Goal: Information Seeking & Learning: Learn about a topic

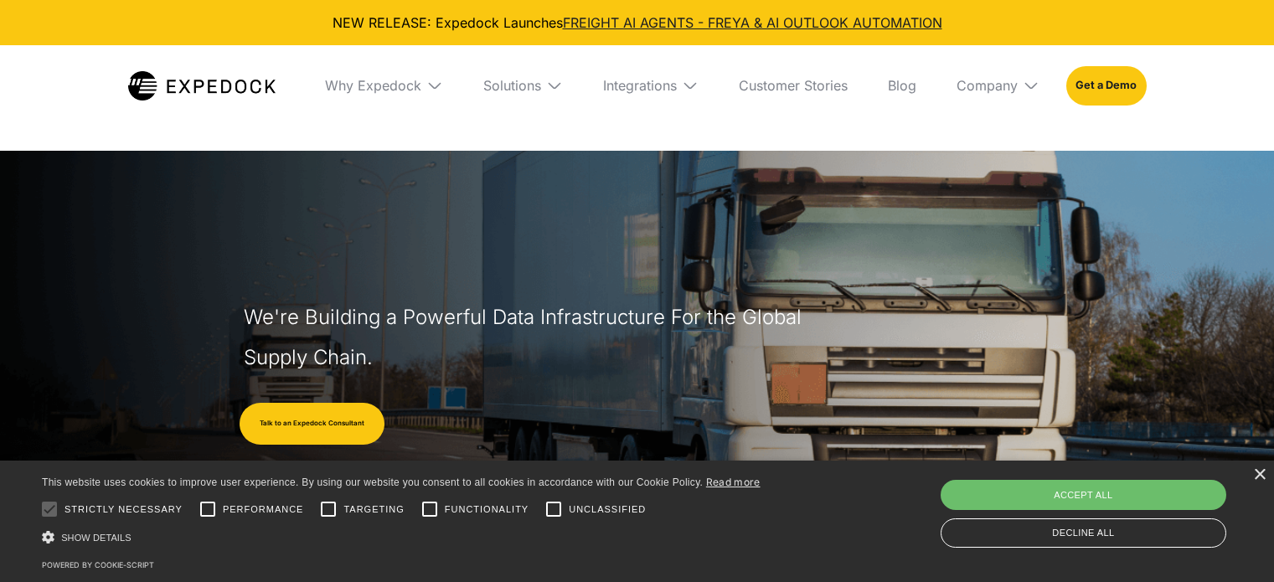
select select
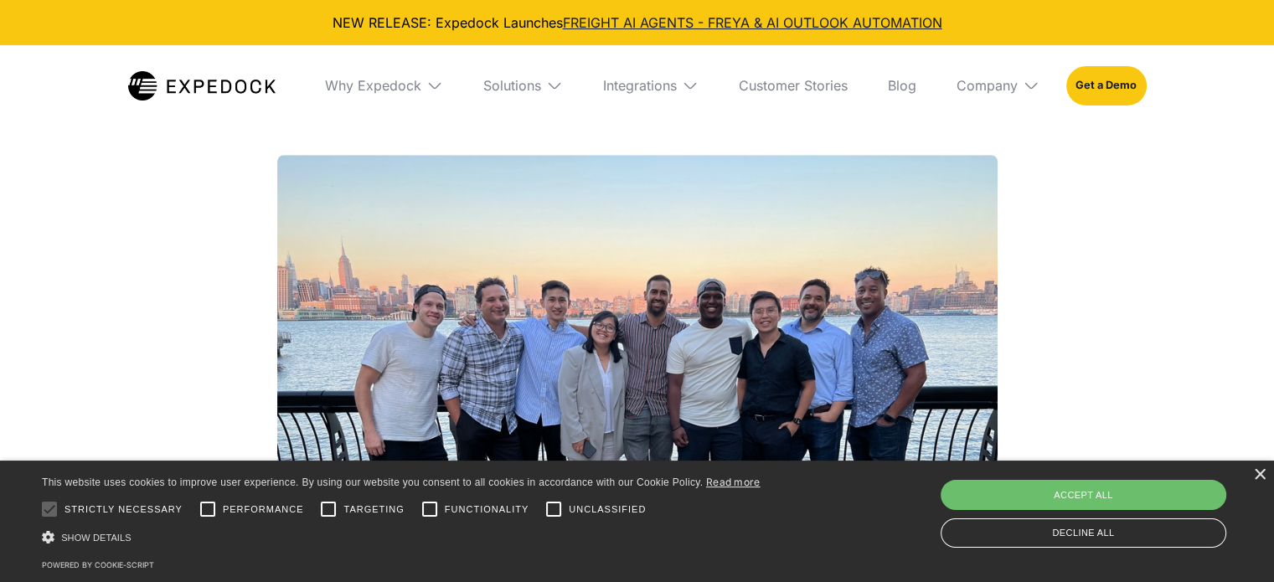
scroll to position [1424, 0]
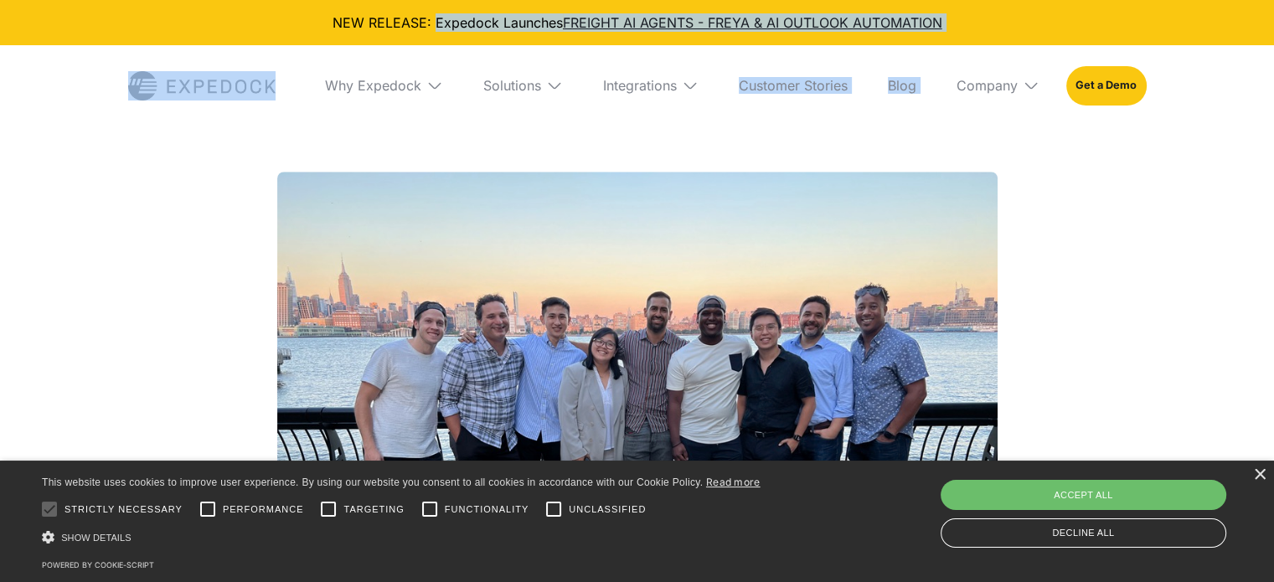
click at [951, 34] on div "NEW RELEASE: Expedock Launches FREIGHT AI AGENTS - FREYA & AI OUTLOOK AUTOMATION" at bounding box center [637, 22] width 1274 height 45
click at [1002, 84] on div "Company" at bounding box center [987, 85] width 61 height 17
click at [990, 149] on link "About Us" at bounding box center [998, 148] width 110 height 44
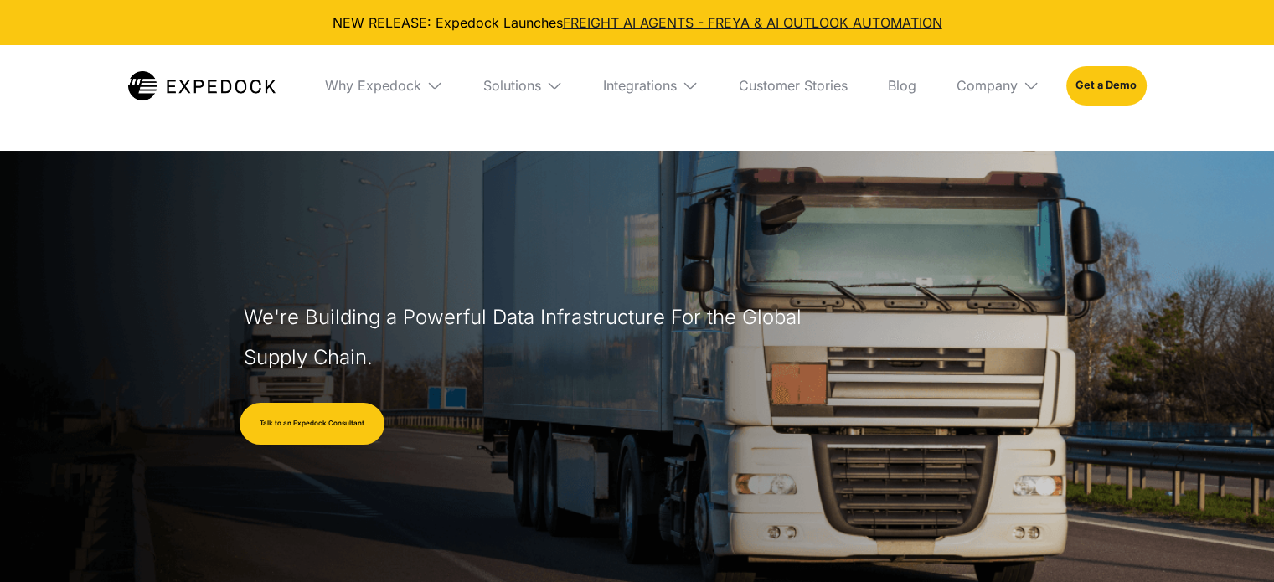
select select
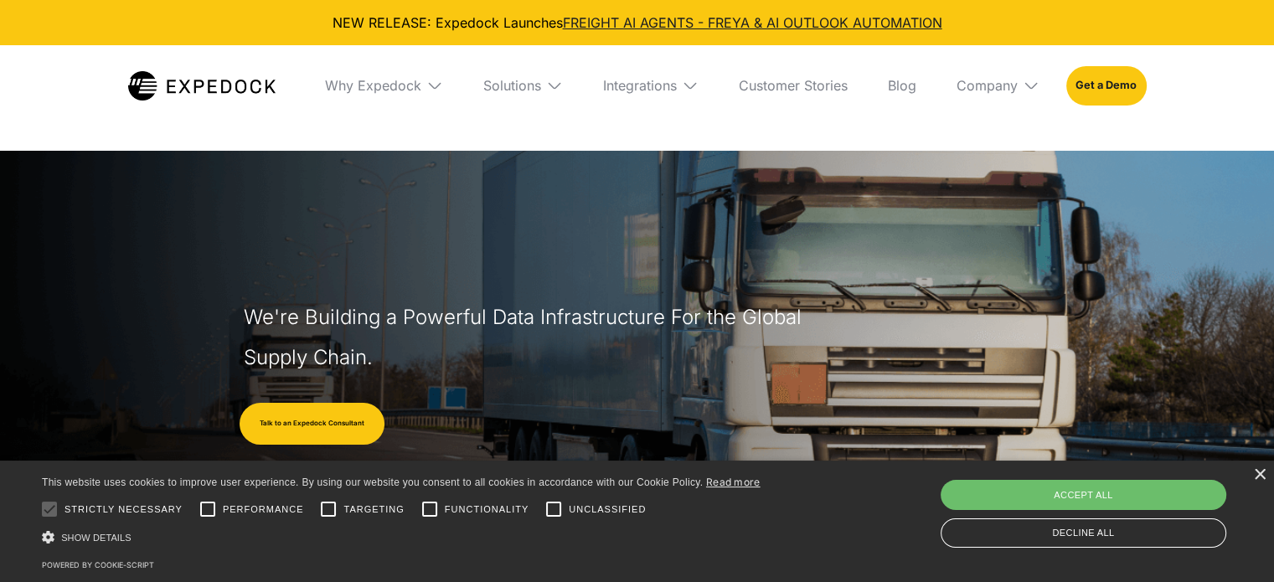
drag, startPoint x: 284, startPoint y: 83, endPoint x: 178, endPoint y: 96, distance: 107.2
click at [178, 96] on nav "Why Expedock WHy Expedock Expedock Document Automation Products vs. Alternative…" at bounding box center [637, 85] width 1019 height 80
click at [178, 96] on img at bounding box center [201, 85] width 147 height 29
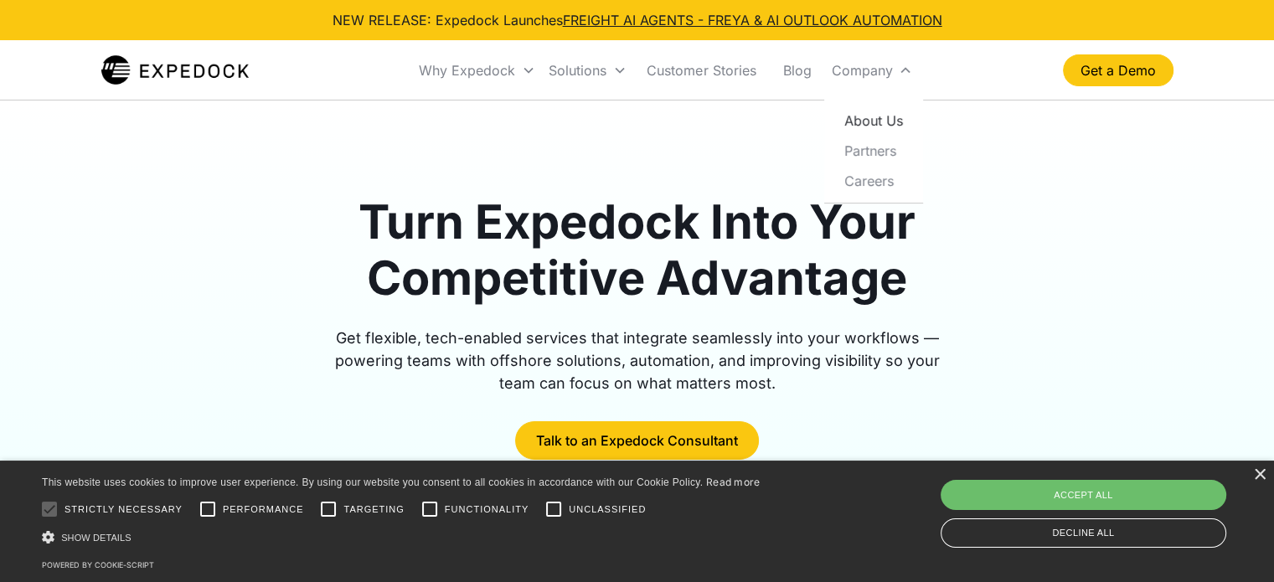
click at [885, 121] on link "About Us" at bounding box center [873, 121] width 85 height 30
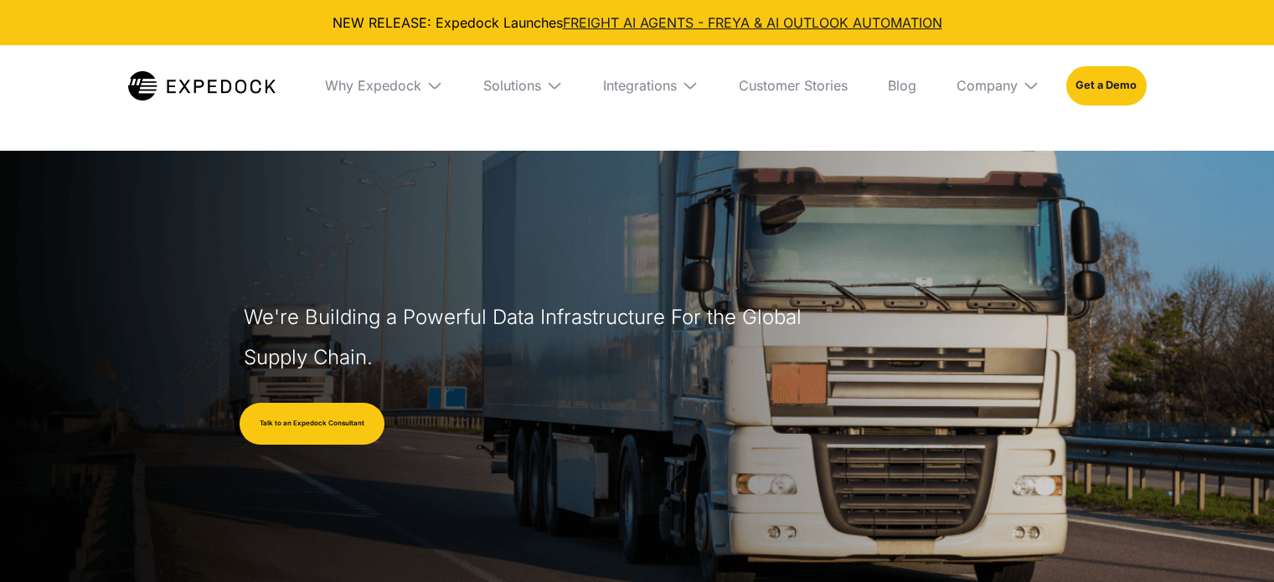
select select
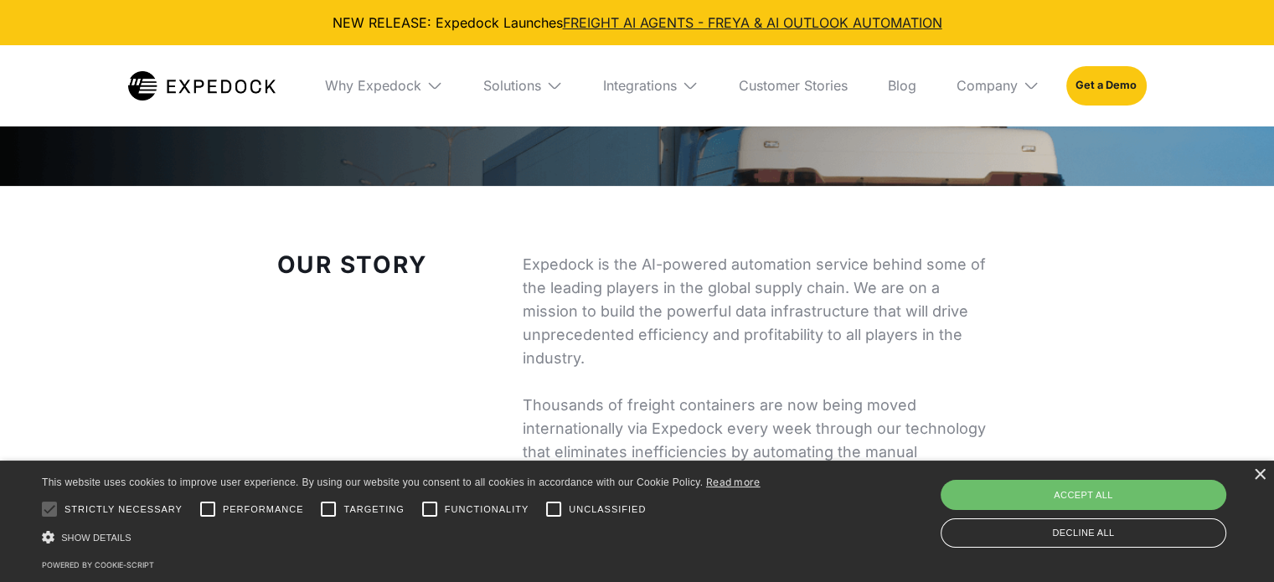
scroll to position [587, 0]
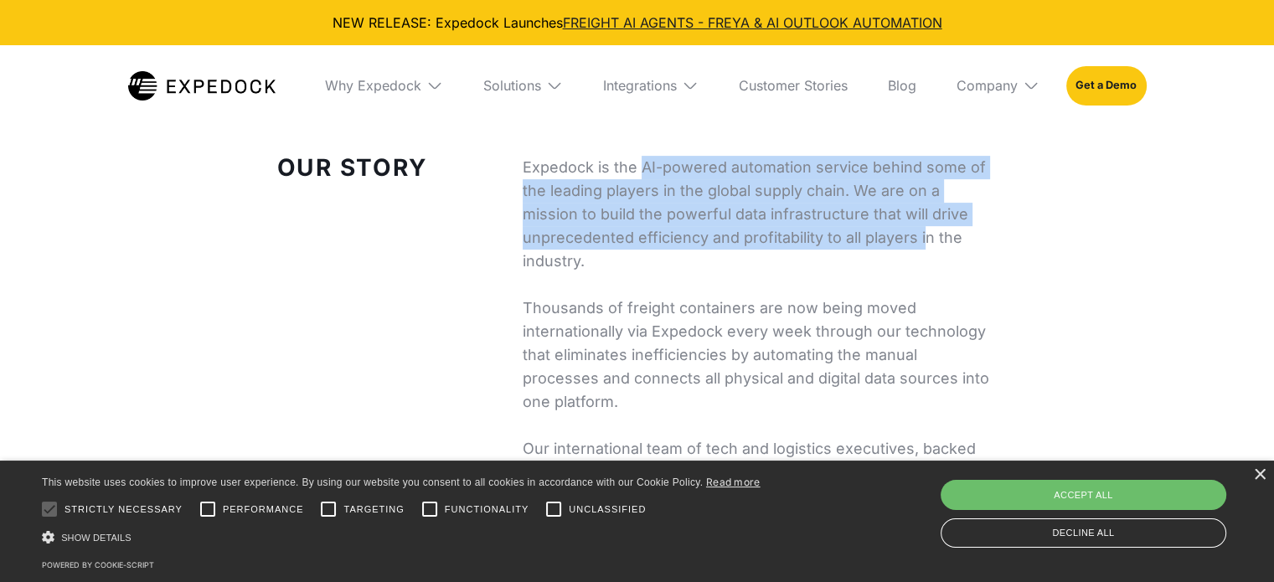
drag, startPoint x: 649, startPoint y: 163, endPoint x: 924, endPoint y: 260, distance: 291.2
click at [923, 256] on p "Expedock is the AI-powered automation service behind some of the leading player…" at bounding box center [760, 343] width 475 height 375
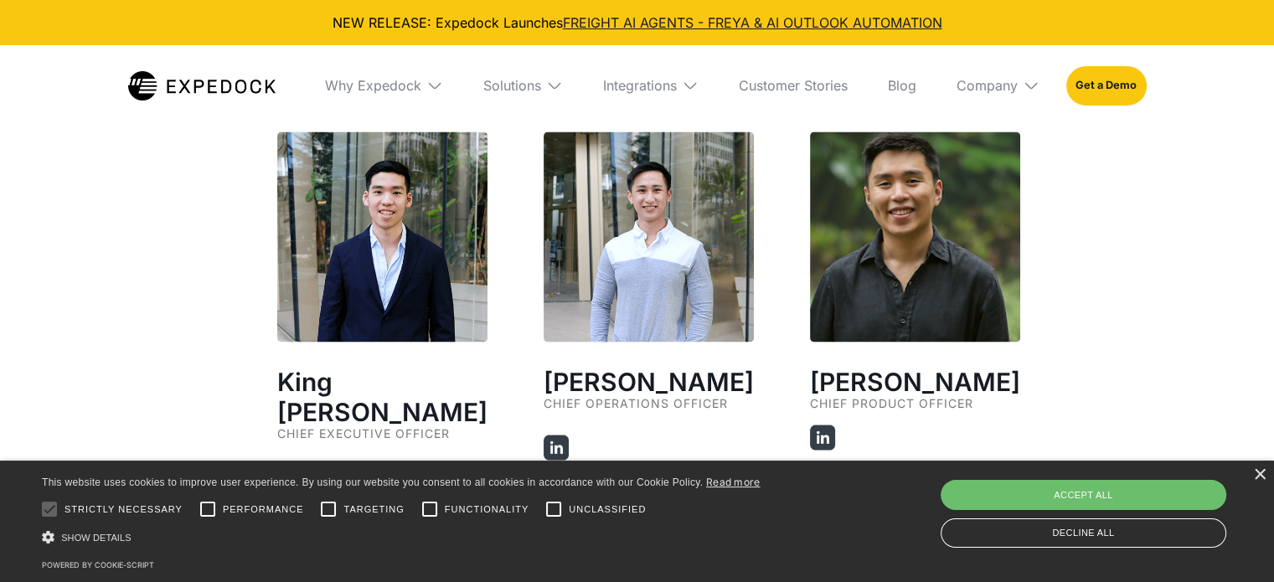
scroll to position [3016, 0]
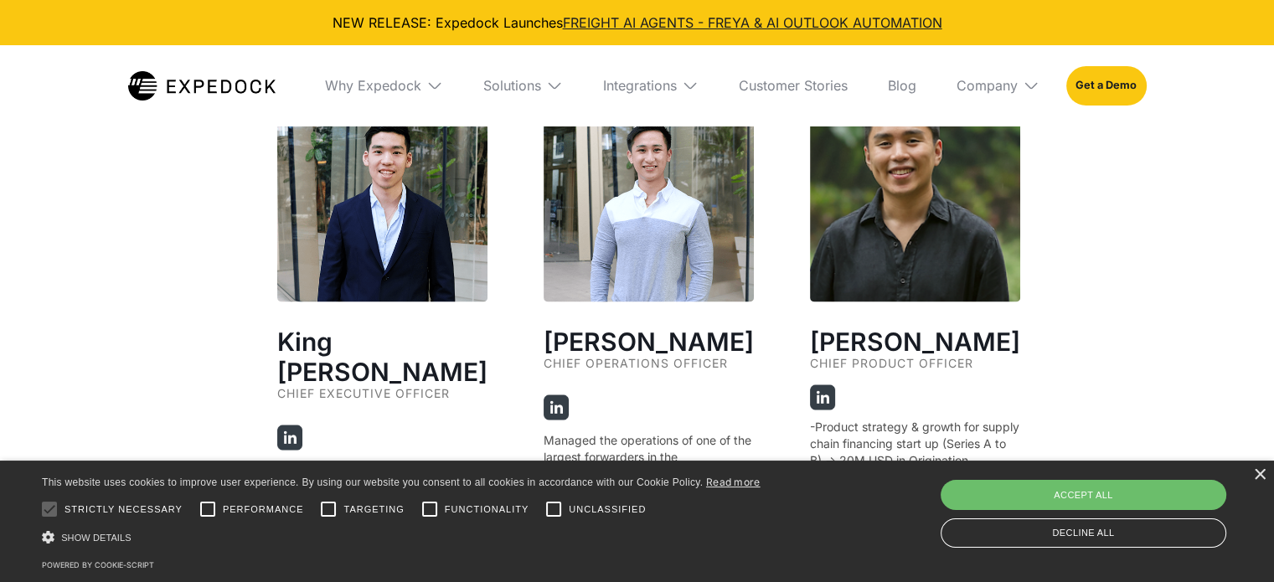
click at [396, 333] on h2 "King [PERSON_NAME]" at bounding box center [382, 356] width 210 height 60
click at [416, 214] on img at bounding box center [382, 196] width 210 height 210
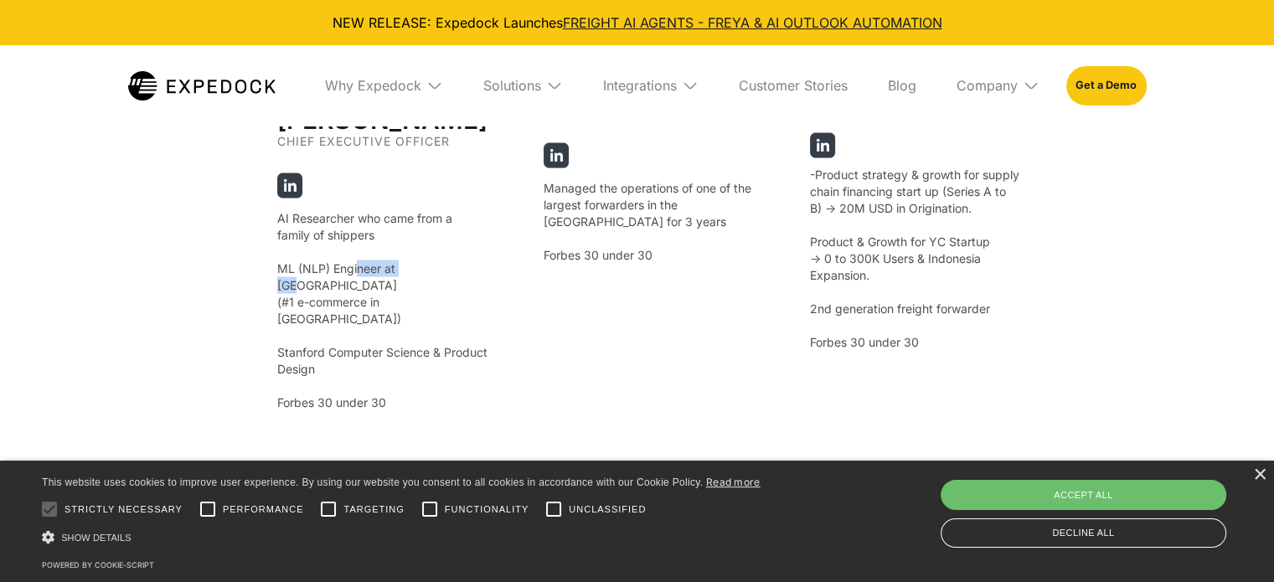
drag, startPoint x: 357, startPoint y: 237, endPoint x: 419, endPoint y: 240, distance: 62.1
click at [419, 240] on p "AI Researcher who came from a family of shippers ‍ ML (NLP) Engineer at Shopee …" at bounding box center [382, 310] width 210 height 201
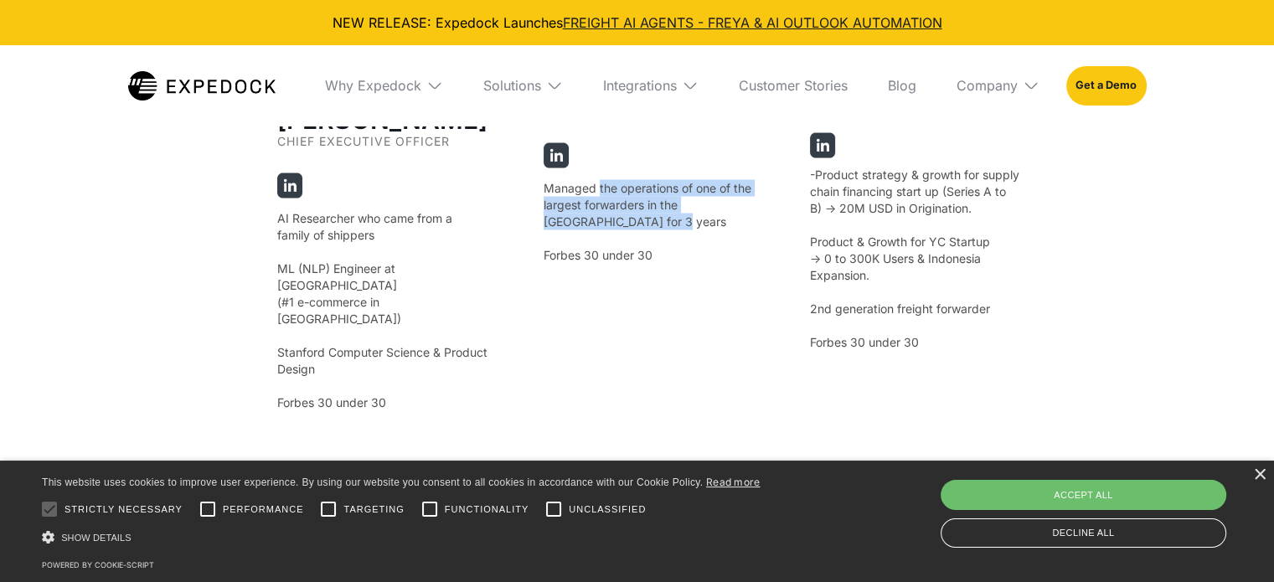
drag, startPoint x: 592, startPoint y: 178, endPoint x: 668, endPoint y: 218, distance: 85.8
click at [667, 218] on p "Managed the operations of one of the largest forwarders in the Philippines for …" at bounding box center [649, 222] width 210 height 84
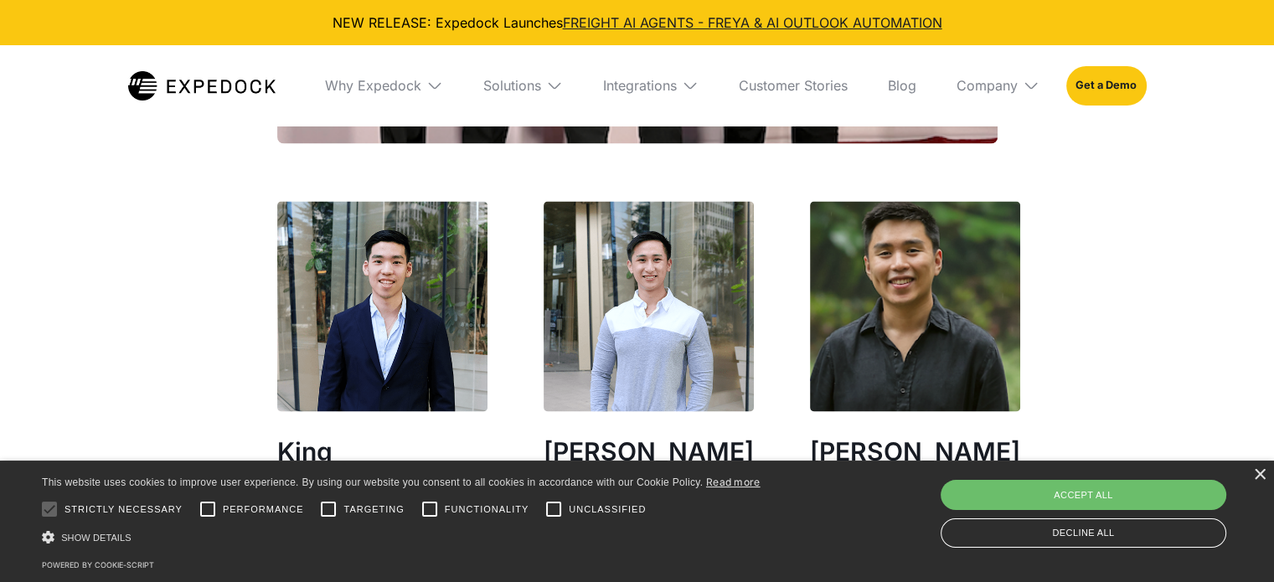
scroll to position [3016, 0]
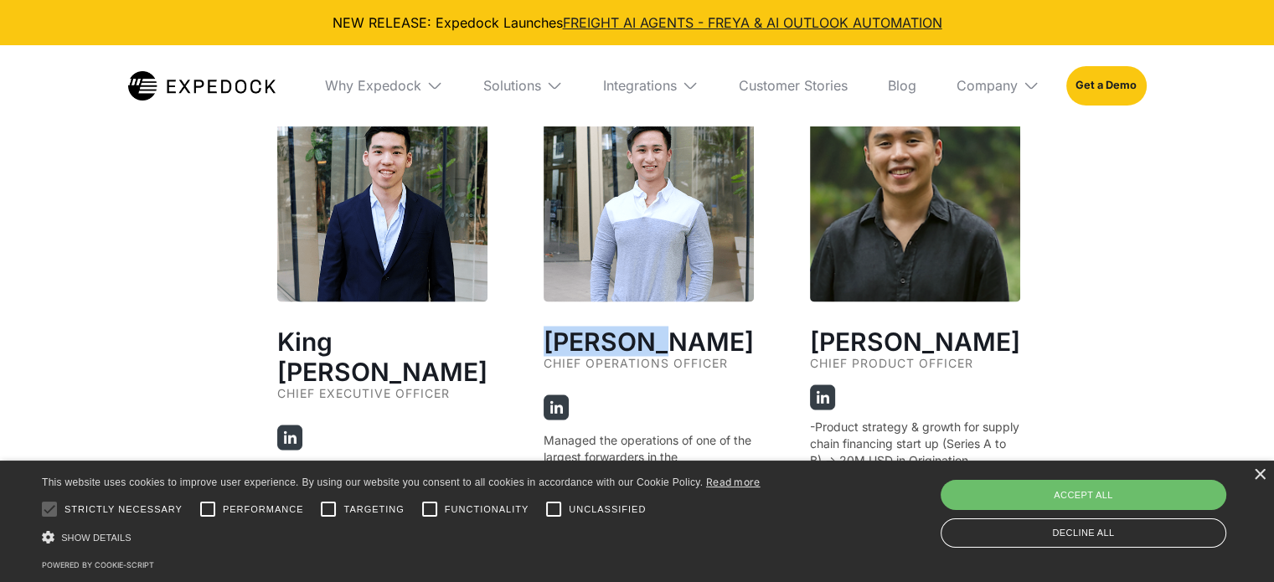
drag, startPoint x: 633, startPoint y: 324, endPoint x: 530, endPoint y: 338, distance: 104.0
click at [530, 338] on div "King Alandy Dy Chief Executive Officer AI Researcher who came from a family of …" at bounding box center [637, 507] width 721 height 832
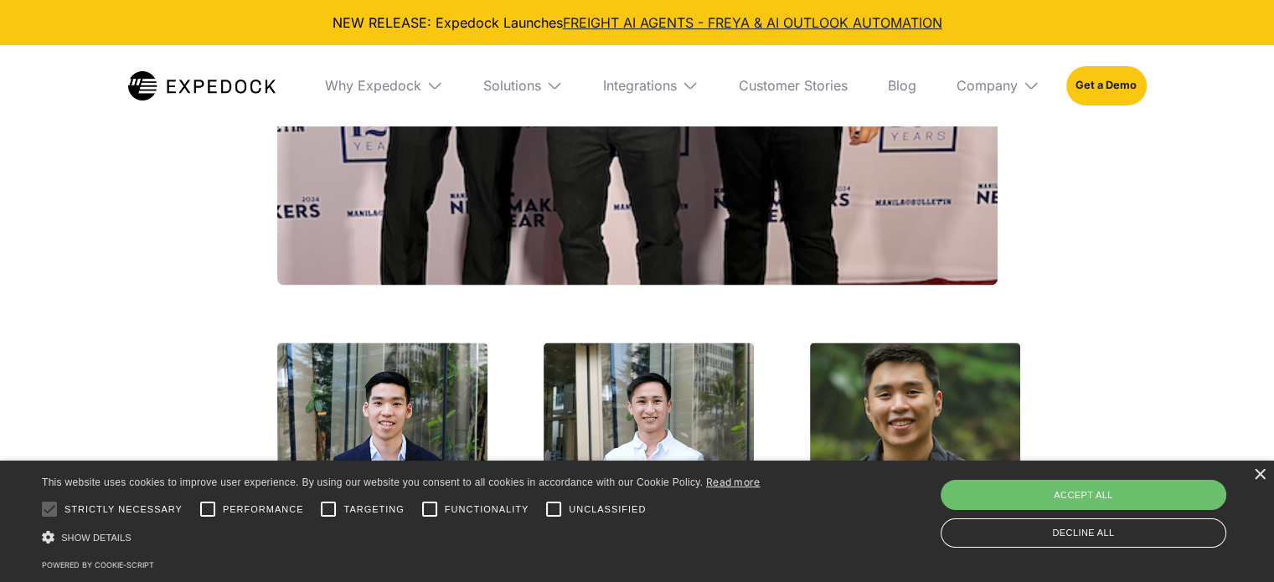
scroll to position [3184, 0]
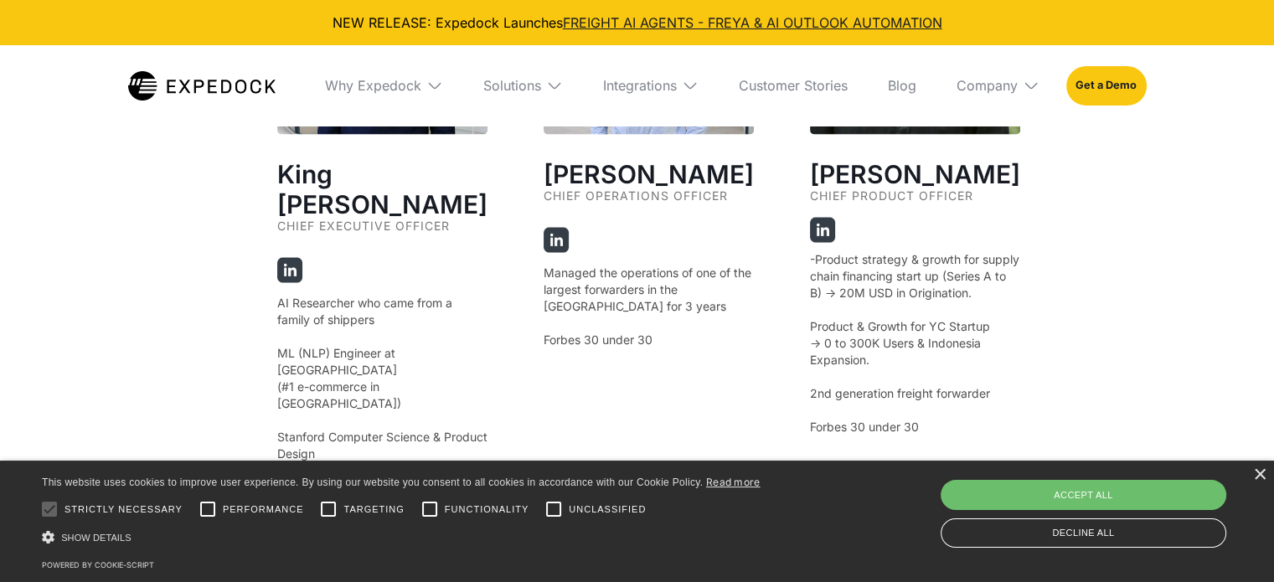
click at [405, 146] on div "King Alandy Dy Chief Executive Officer AI Researcher who came from a family of …" at bounding box center [382, 209] width 210 height 571
click at [398, 143] on div "King Alandy Dy Chief Executive Officer AI Researcher who came from a family of …" at bounding box center [382, 209] width 210 height 571
click at [395, 158] on h2 "King Alandy Dy" at bounding box center [382, 188] width 210 height 60
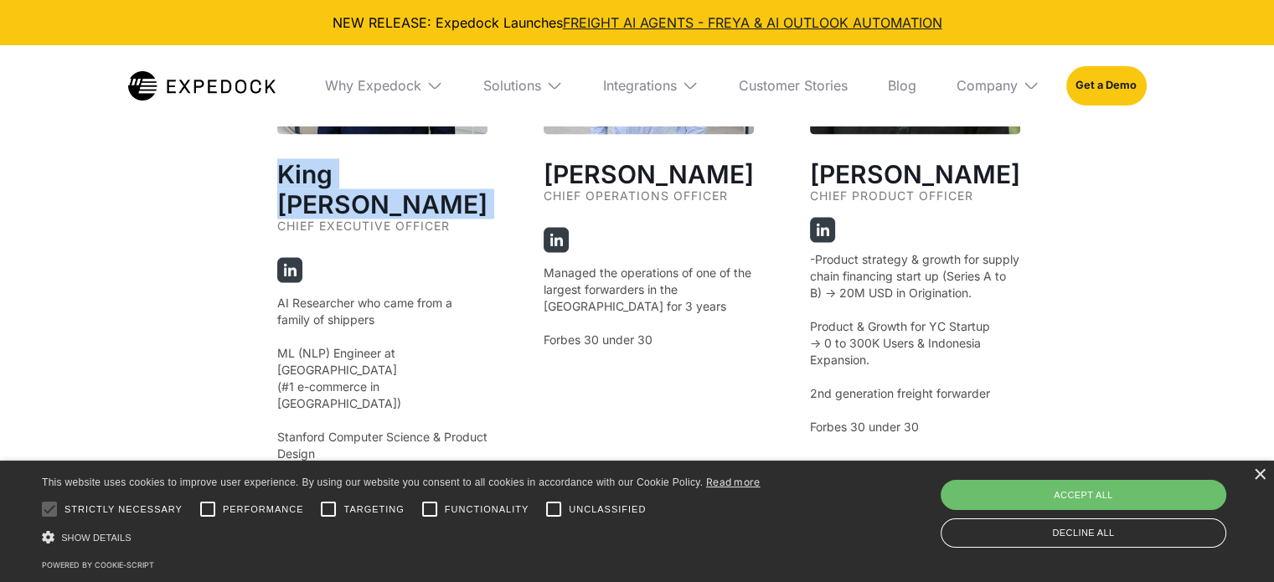
click at [395, 158] on h2 "King Alandy Dy" at bounding box center [382, 188] width 210 height 60
click at [421, 84] on div "Why Expedock" at bounding box center [384, 85] width 145 height 80
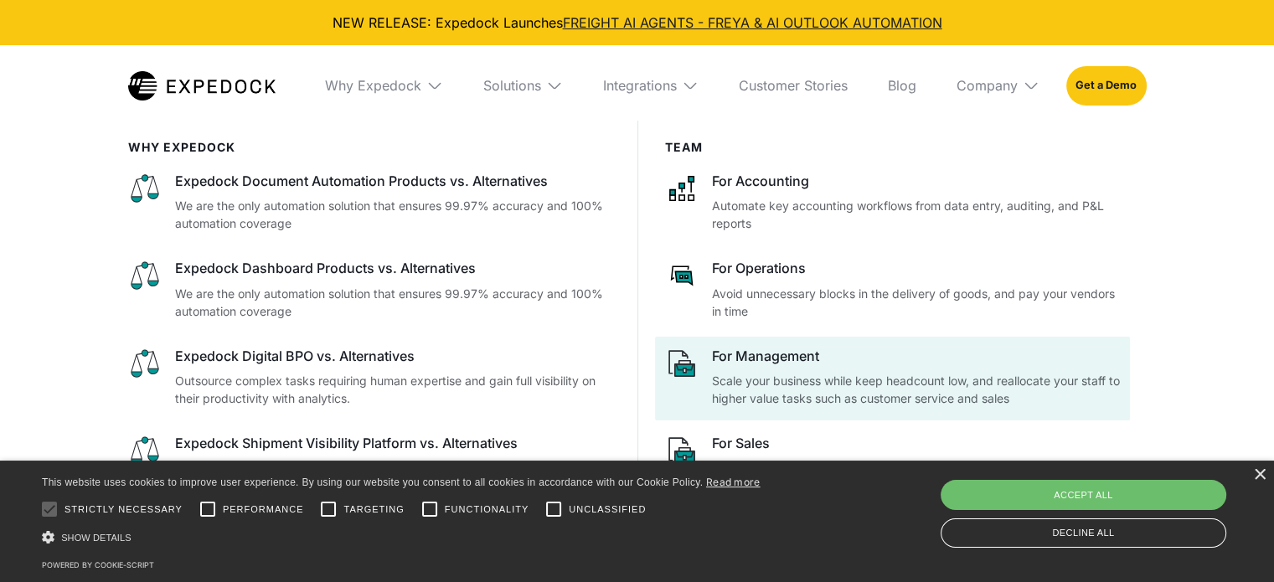
scroll to position [3603, 0]
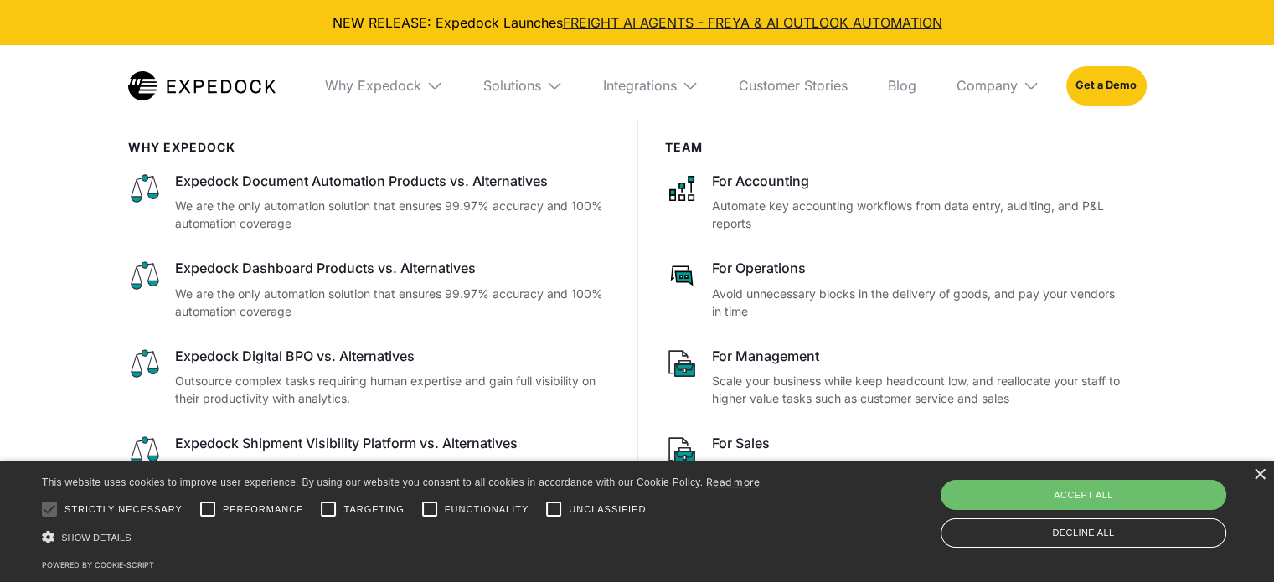
click at [433, 87] on img at bounding box center [434, 85] width 17 height 17
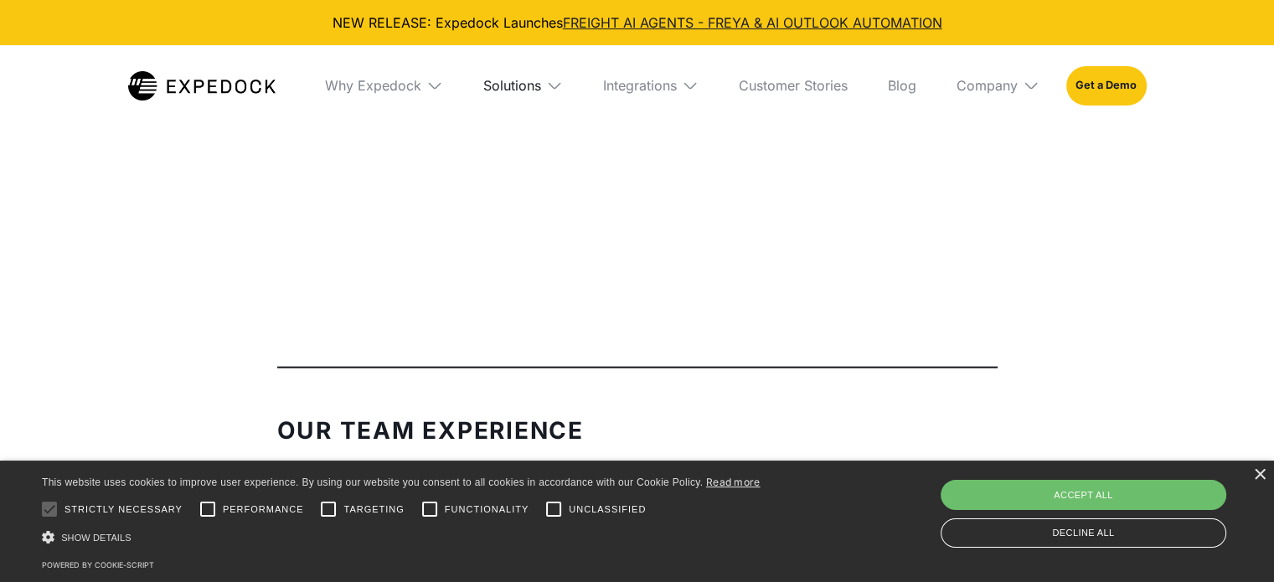
click at [513, 90] on div "Solutions" at bounding box center [512, 85] width 58 height 17
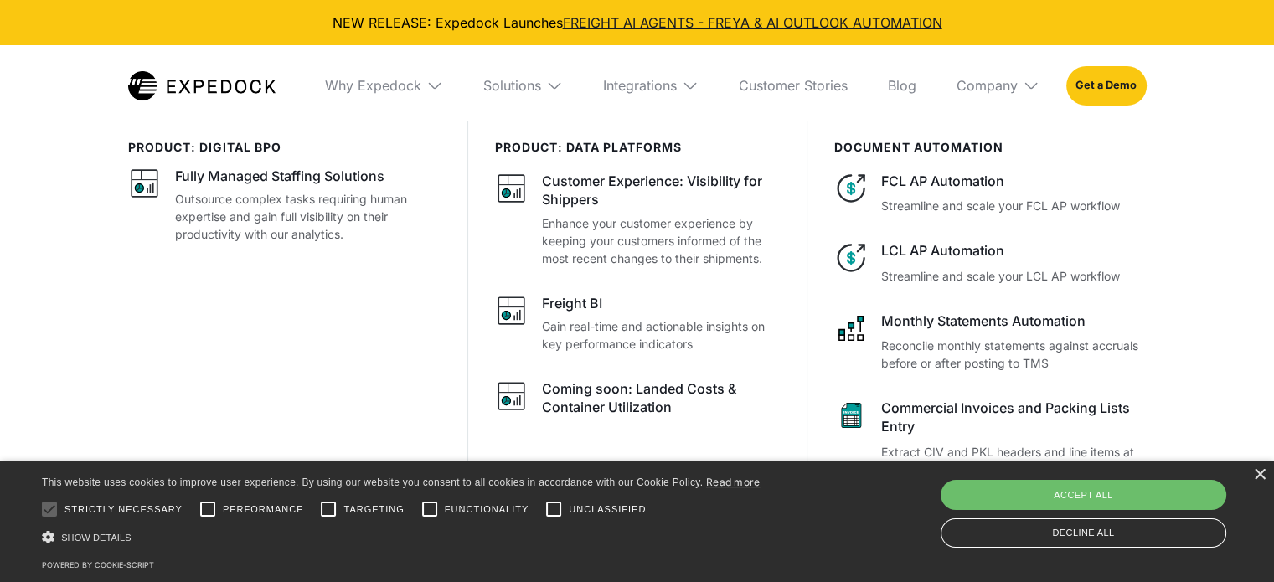
click at [553, 92] on img at bounding box center [554, 85] width 17 height 17
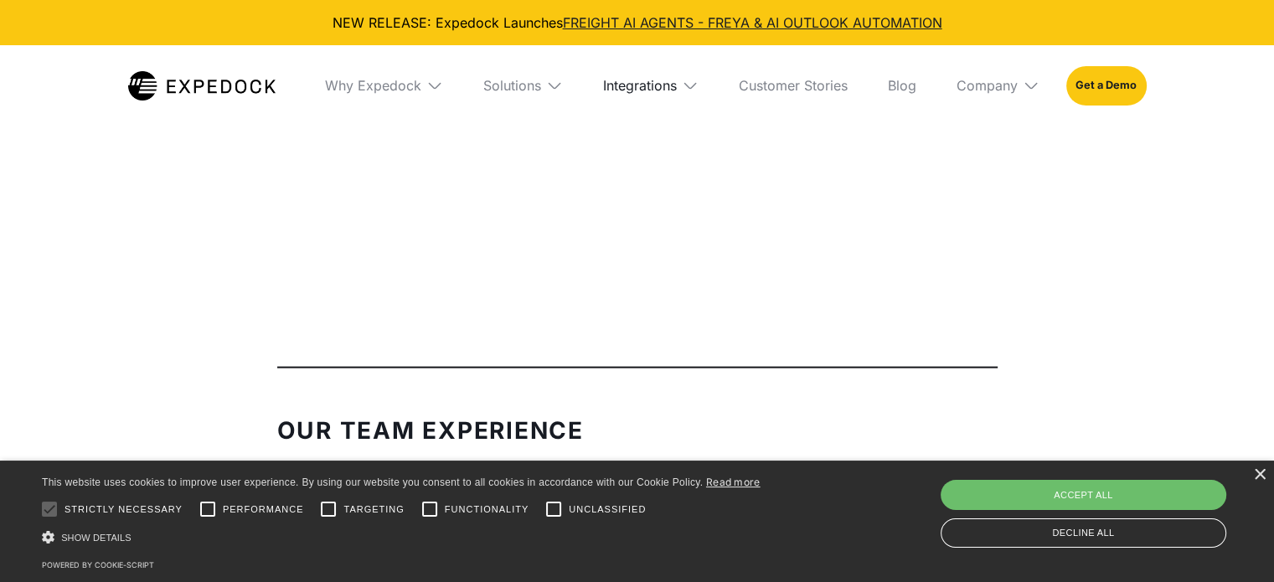
click at [642, 90] on div "Integrations" at bounding box center [640, 85] width 74 height 17
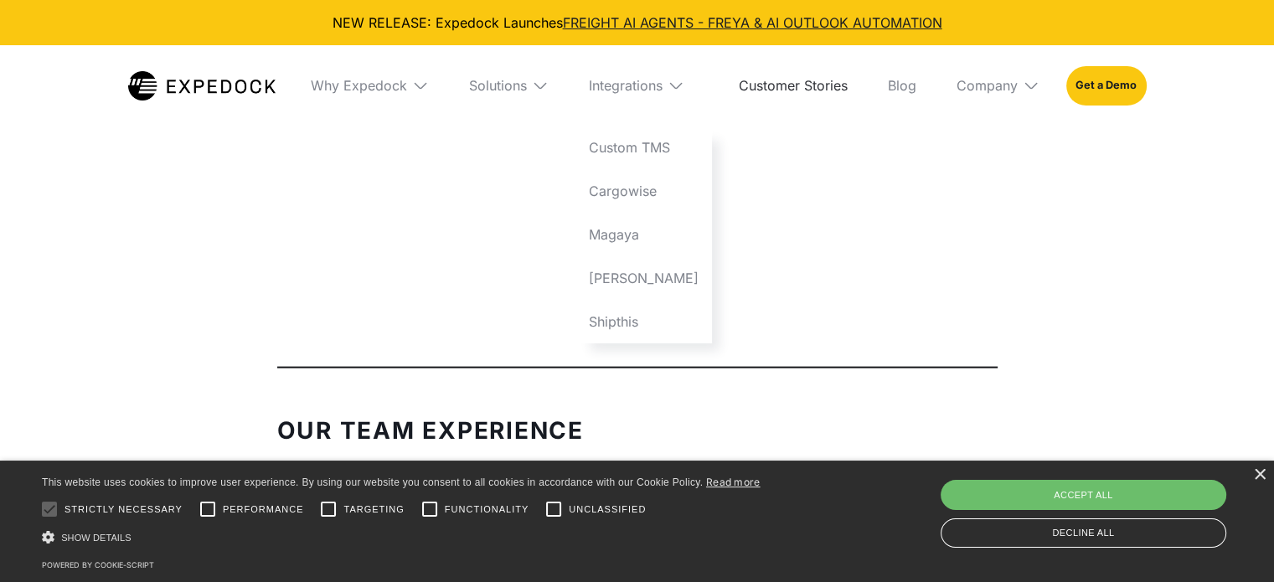
click at [767, 90] on link "Customer Stories" at bounding box center [794, 85] width 136 height 80
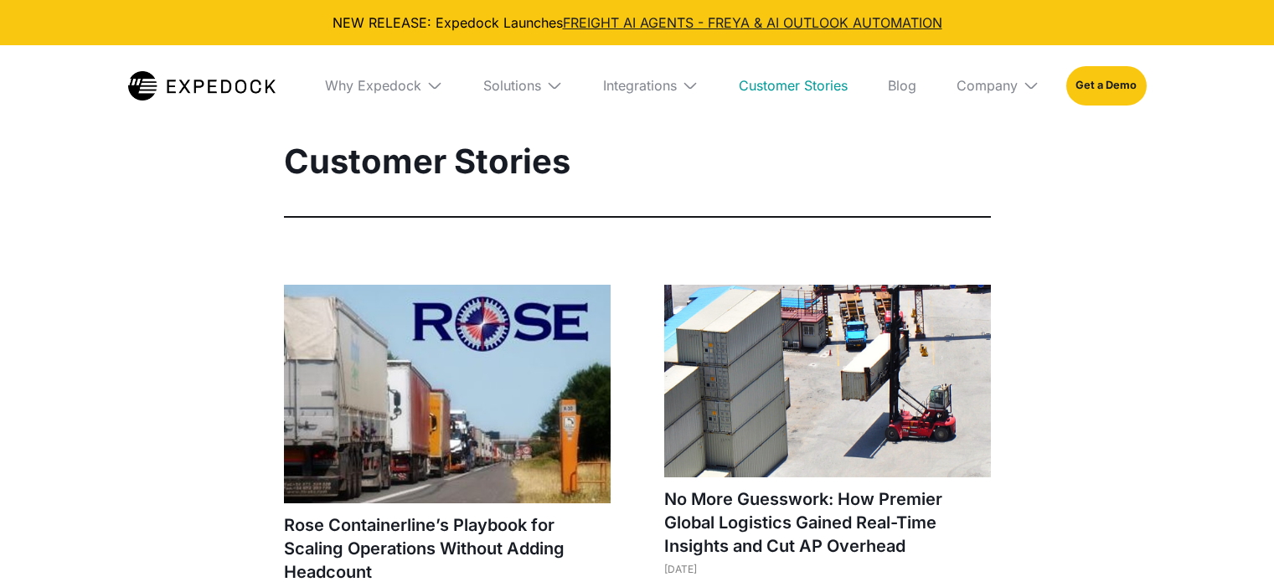
select select
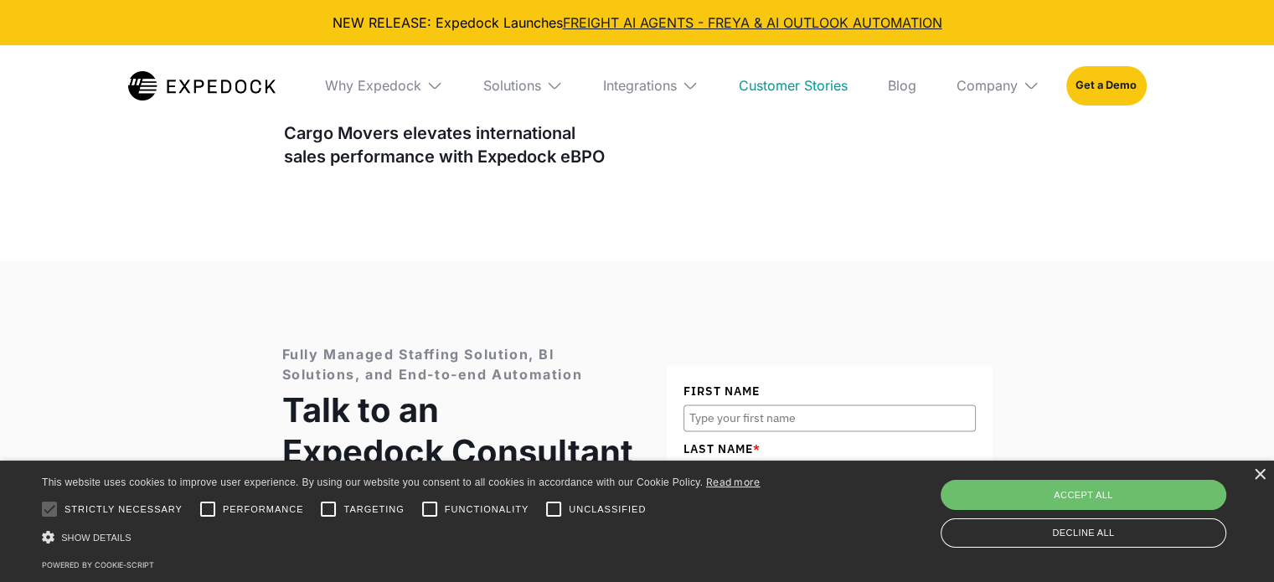
scroll to position [2430, 0]
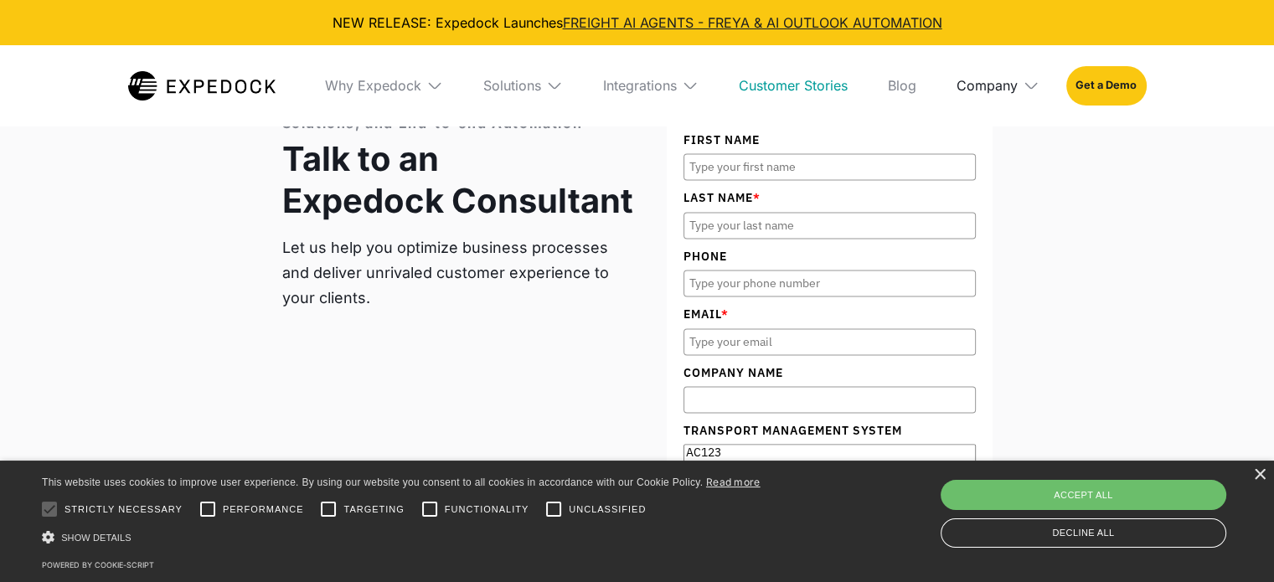
click at [982, 86] on div "Company" at bounding box center [987, 85] width 61 height 17
click at [995, 140] on link "About Us" at bounding box center [998, 148] width 110 height 44
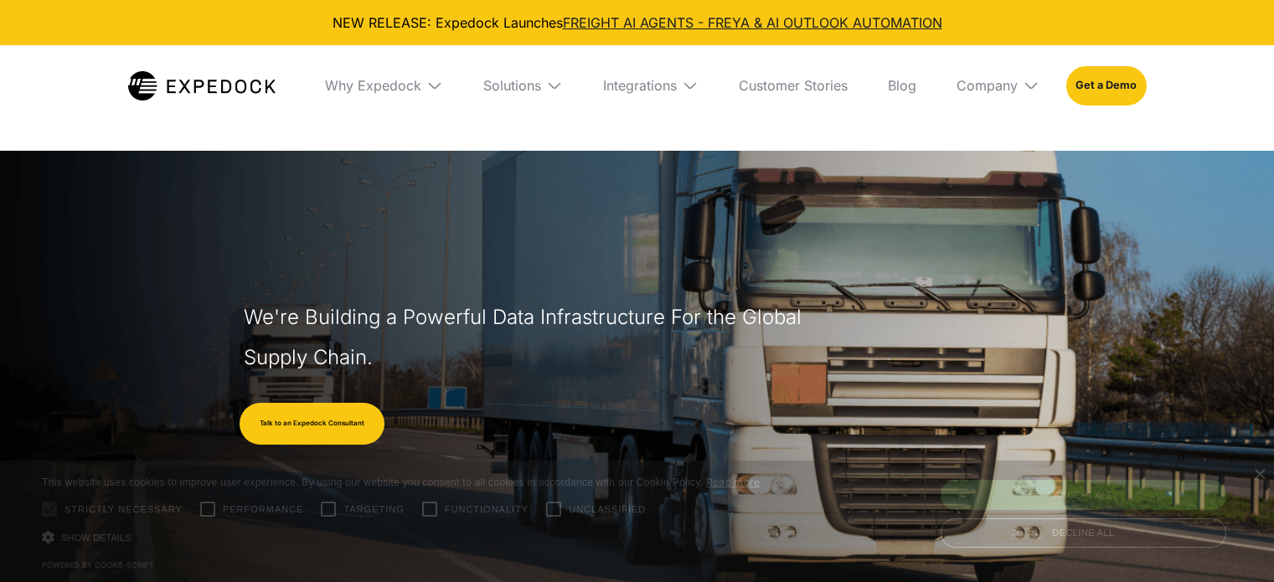
select select
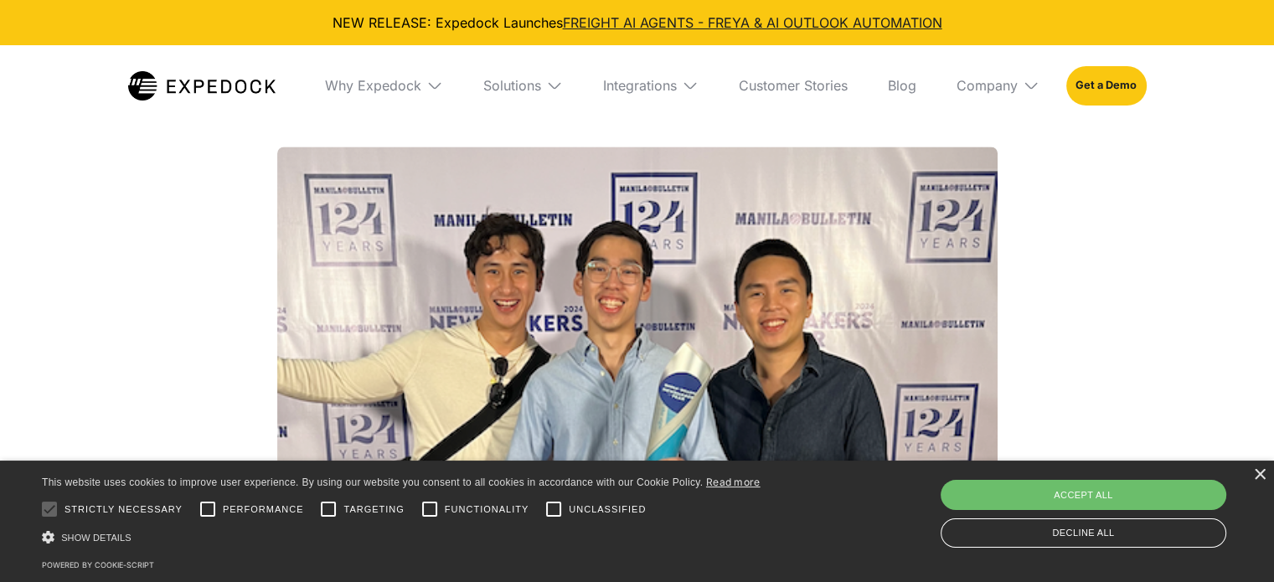
scroll to position [2178, 0]
